Goal: Information Seeking & Learning: Learn about a topic

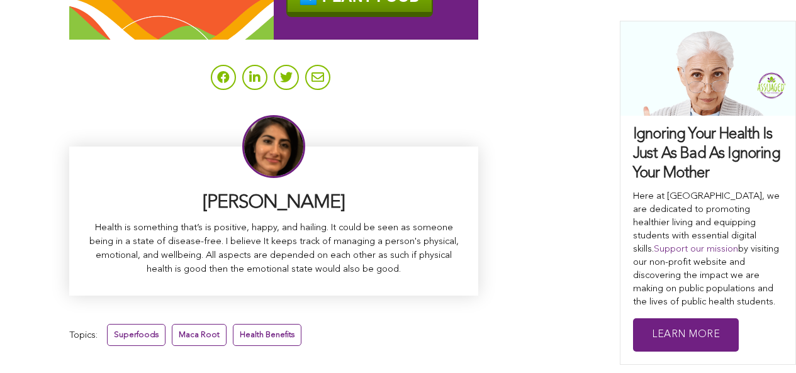
scroll to position [8214, 0]
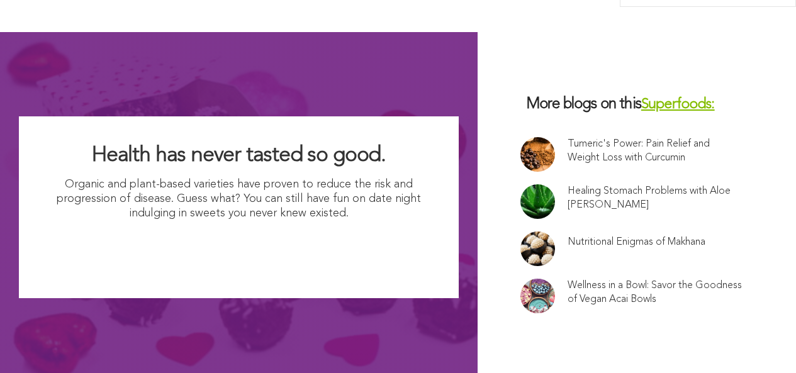
click at [568, 137] on link "Tumeric's Power: Pain Relief and Weight Loss with Curcumin" at bounding box center [655, 151] width 175 height 28
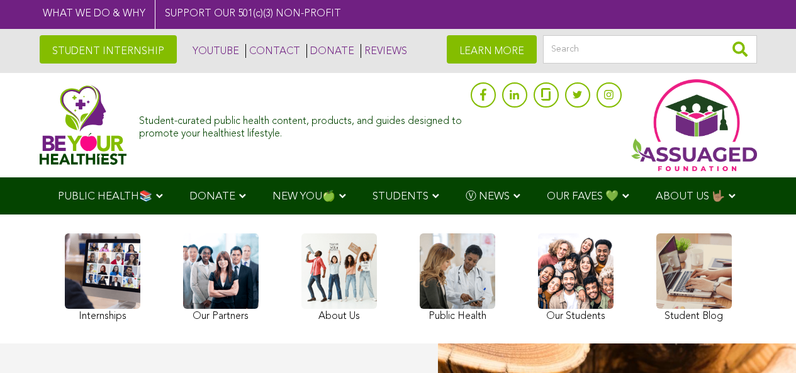
click at [107, 48] on link "STUDENT INTERNSHIP" at bounding box center [108, 49] width 137 height 28
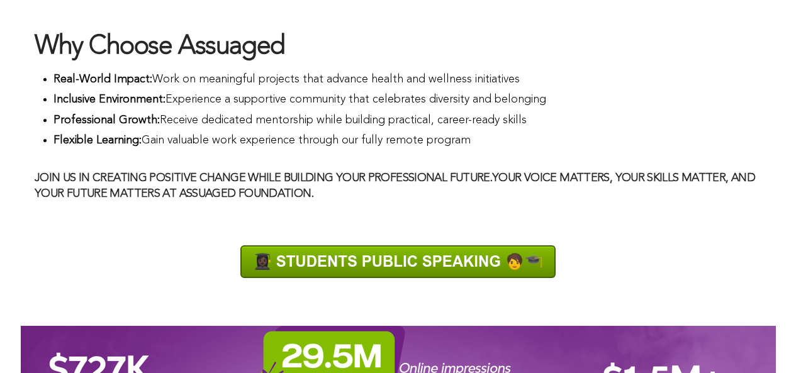
scroll to position [1057, 0]
